Goal: Task Accomplishment & Management: Complete application form

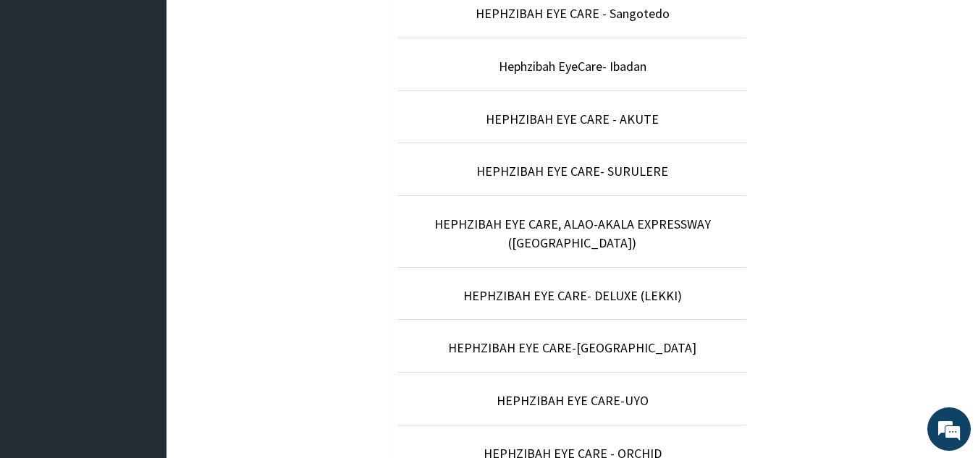
scroll to position [615, 0]
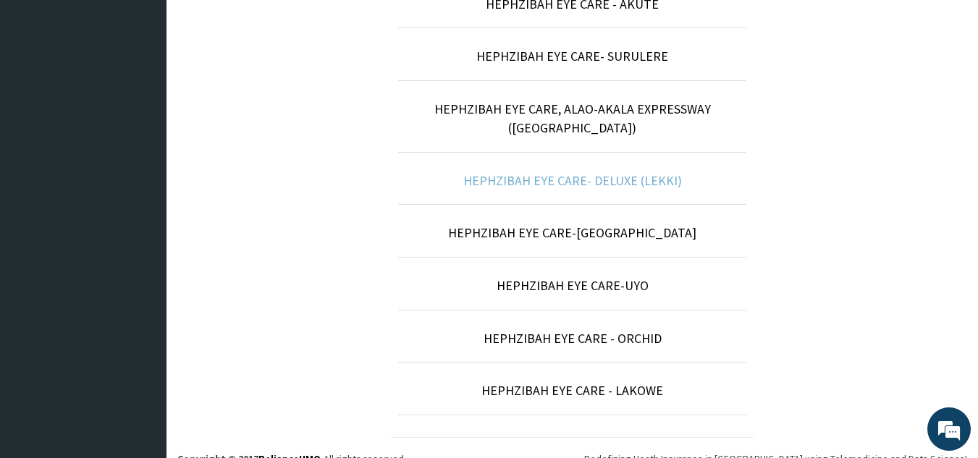
click at [588, 172] on link "HEPHZIBAH EYE CARE- DELUXE (LEKKI)" at bounding box center [572, 180] width 219 height 17
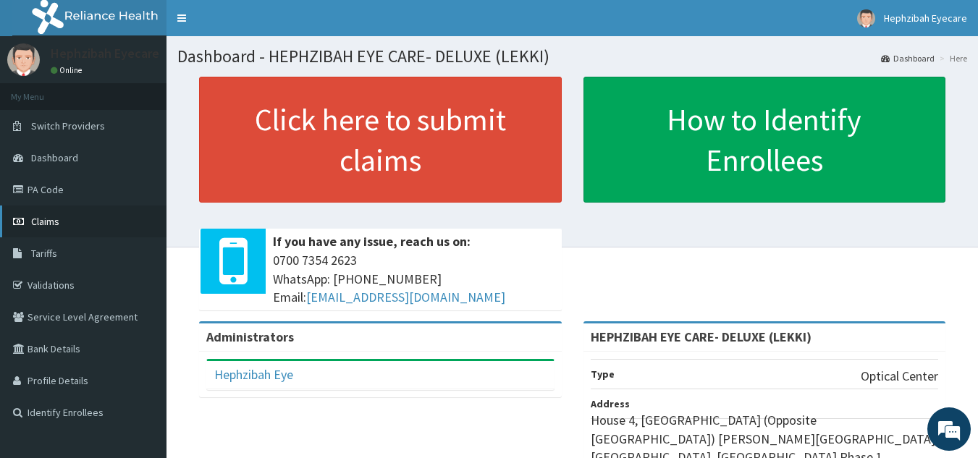
click at [110, 231] on link "Claims" at bounding box center [83, 222] width 166 height 32
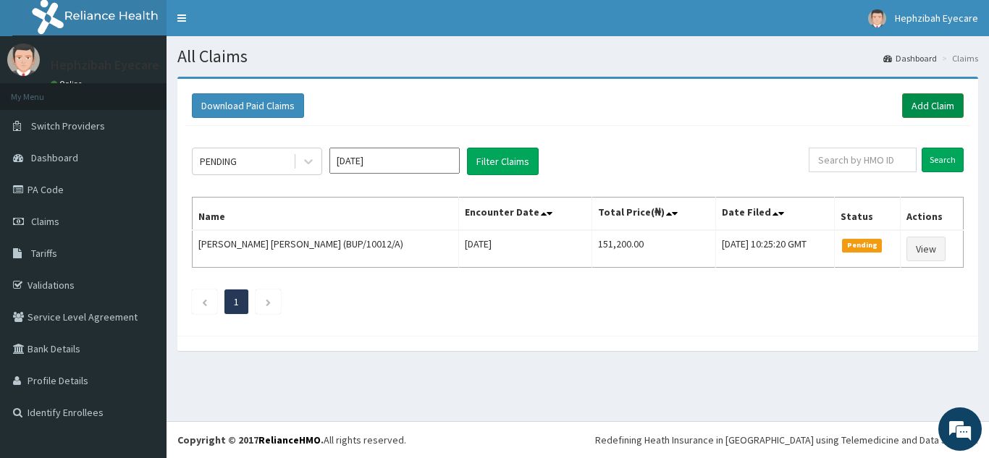
click at [932, 102] on link "Add Claim" at bounding box center [933, 105] width 62 height 25
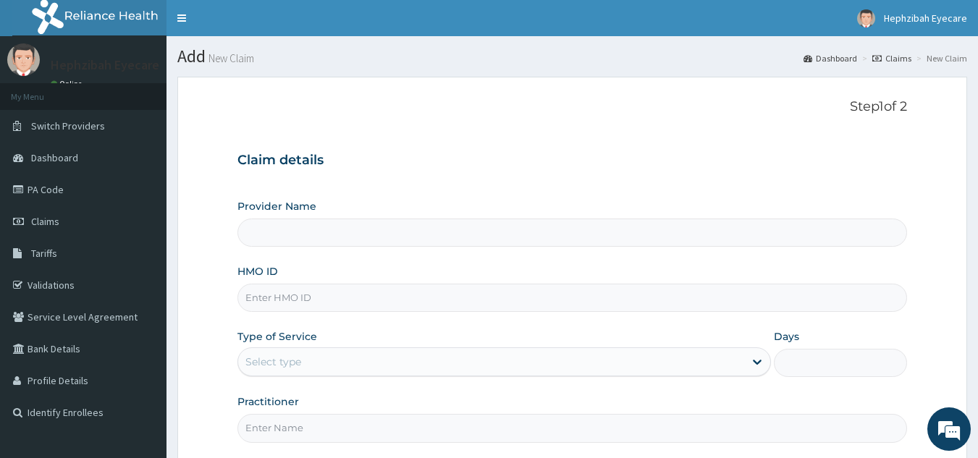
type input "HEPHZIBAH EYE CARE- DELUXE (LEKKI)"
click at [272, 303] on input "HMO ID" at bounding box center [572, 298] width 670 height 28
type input "ACH/10010/B"
click at [379, 363] on div "Select type" at bounding box center [491, 361] width 506 height 23
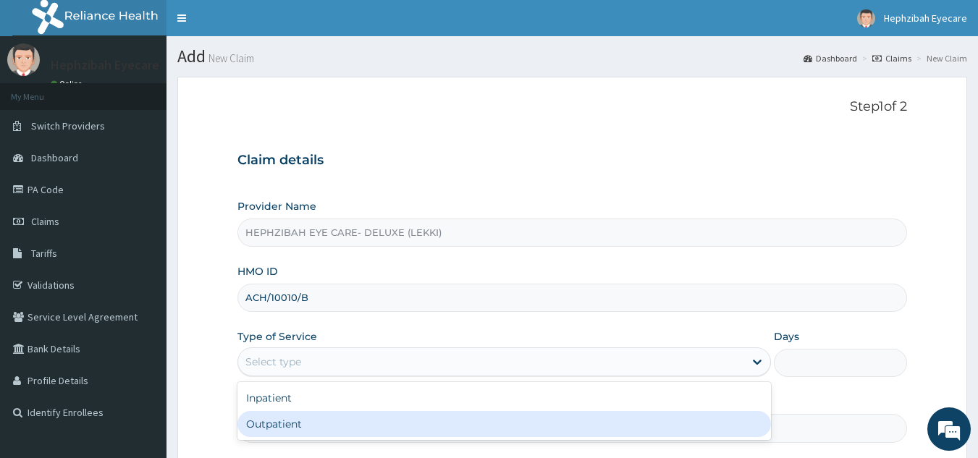
click at [306, 434] on div "Outpatient" at bounding box center [503, 424] width 533 height 26
type input "1"
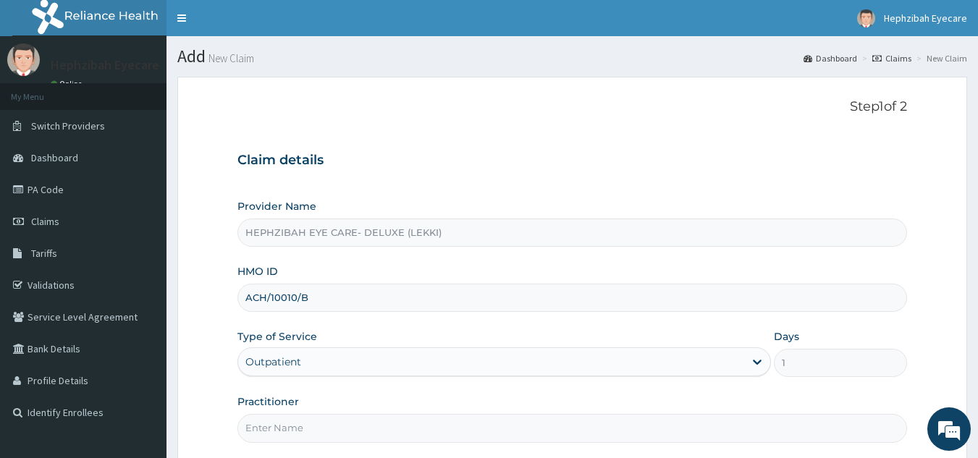
click at [306, 434] on input "Practitioner" at bounding box center [572, 428] width 670 height 28
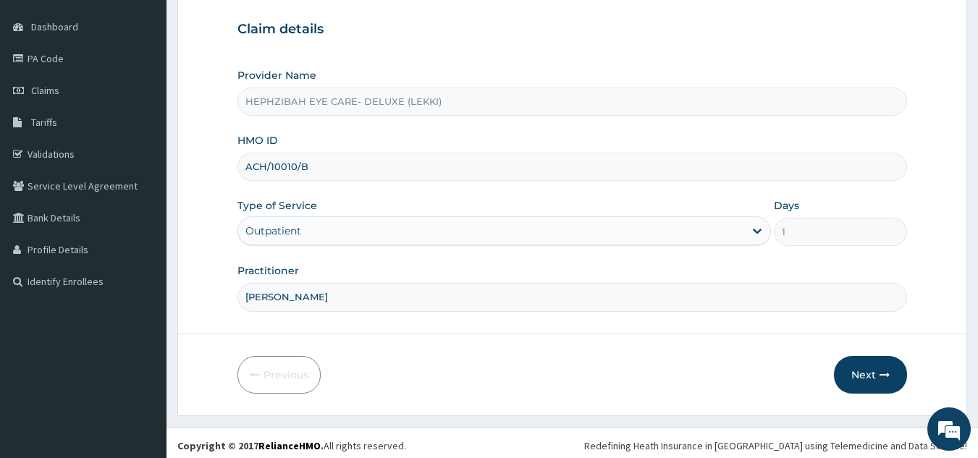
scroll to position [132, 0]
type input "DR SOLOMON"
click at [845, 369] on button "Next" at bounding box center [870, 374] width 73 height 38
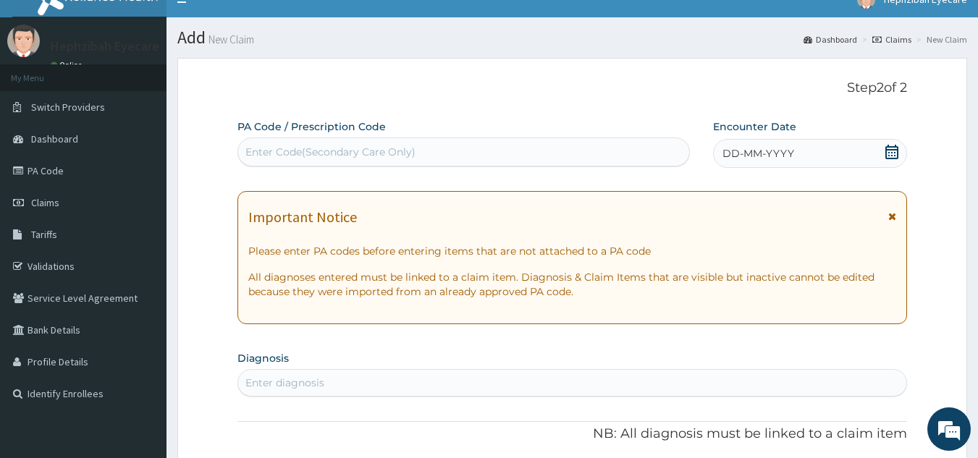
scroll to position [14, 0]
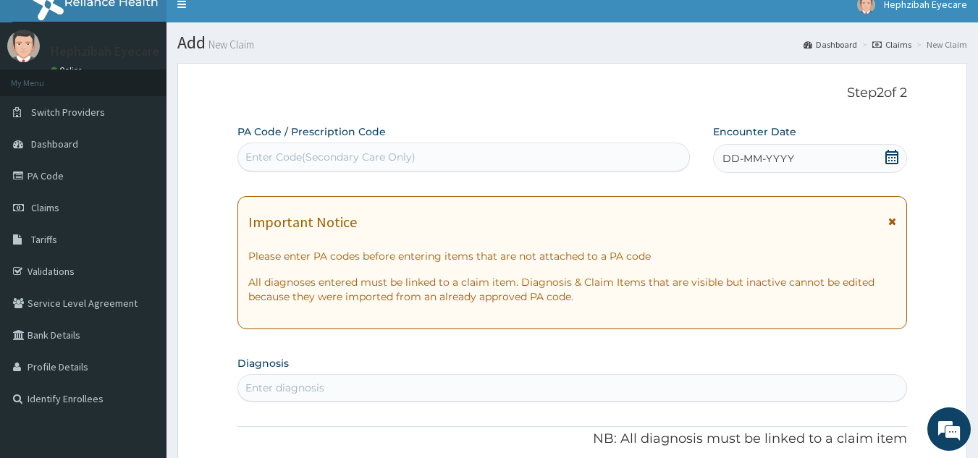
click at [253, 158] on div "Enter Code(Secondary Care Only)" at bounding box center [330, 157] width 170 height 14
paste input "PA/EDDE57"
type input "PA/EDDE57"
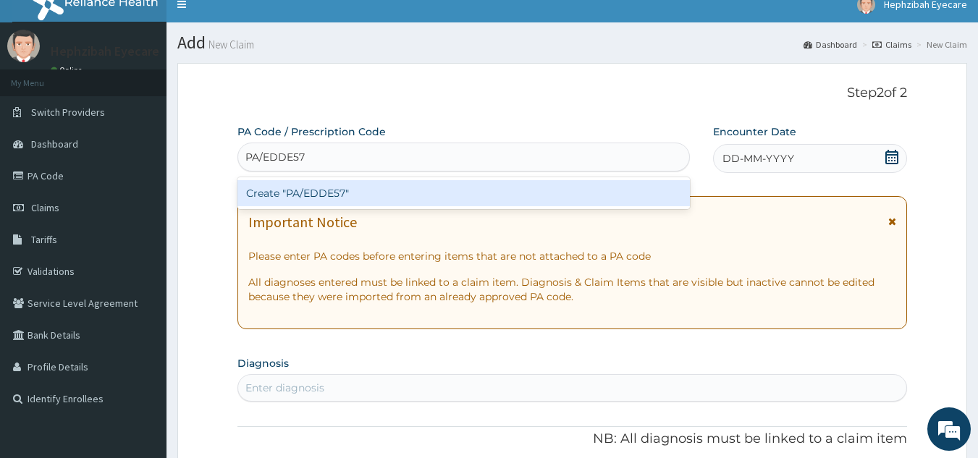
click at [280, 193] on div "Create "PA/EDDE57"" at bounding box center [463, 193] width 453 height 26
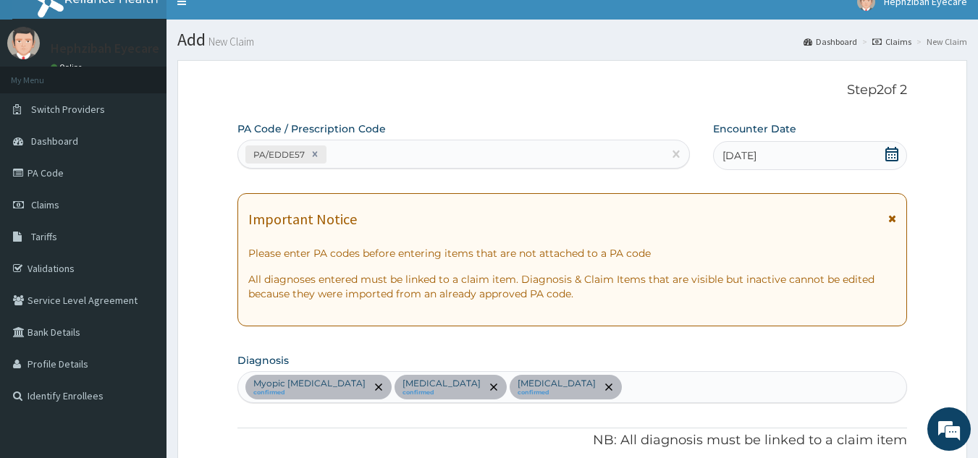
scroll to position [0, 0]
